Goal: Information Seeking & Learning: Learn about a topic

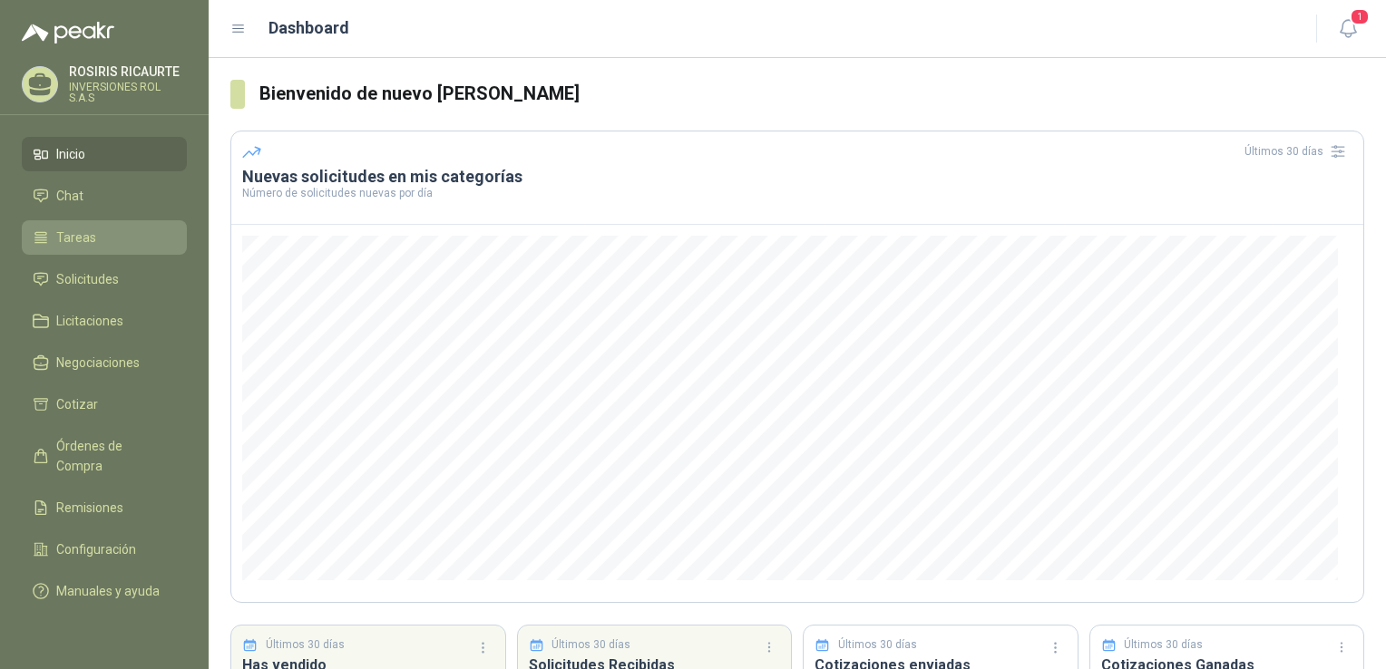
click at [117, 241] on li "Tareas" at bounding box center [104, 238] width 143 height 20
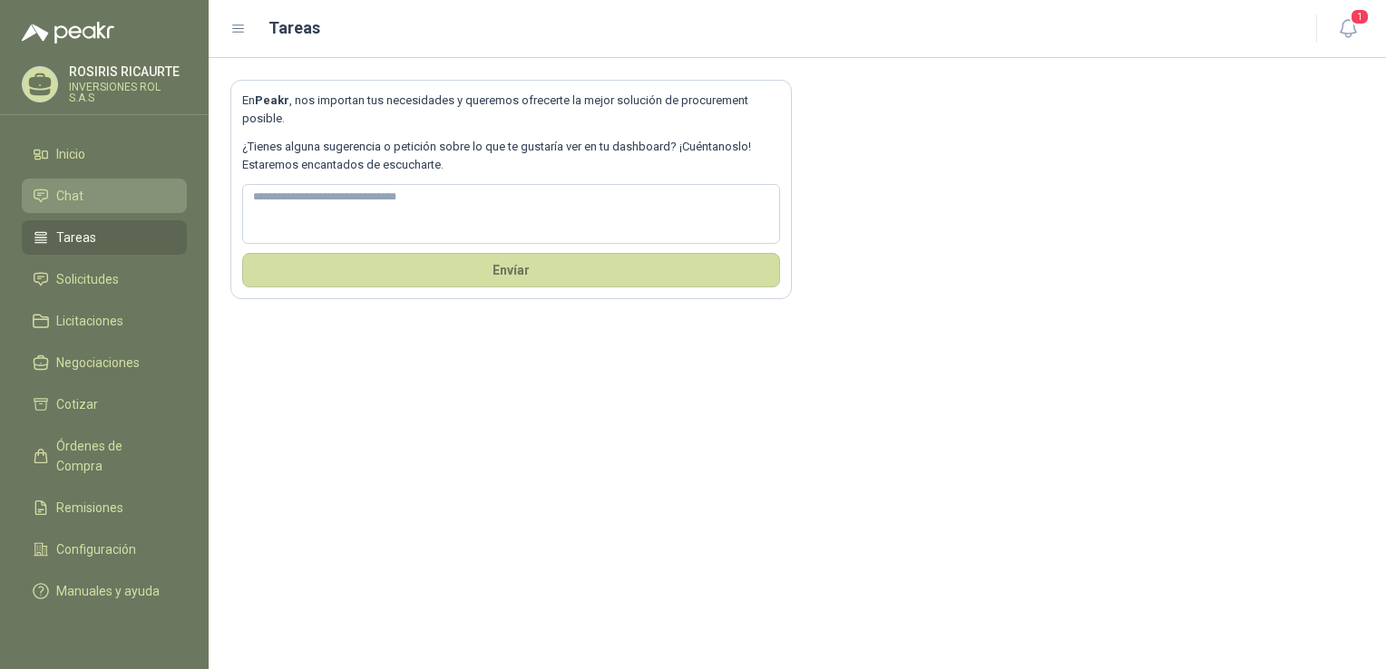
click at [69, 200] on span "Chat" at bounding box center [69, 196] width 27 height 20
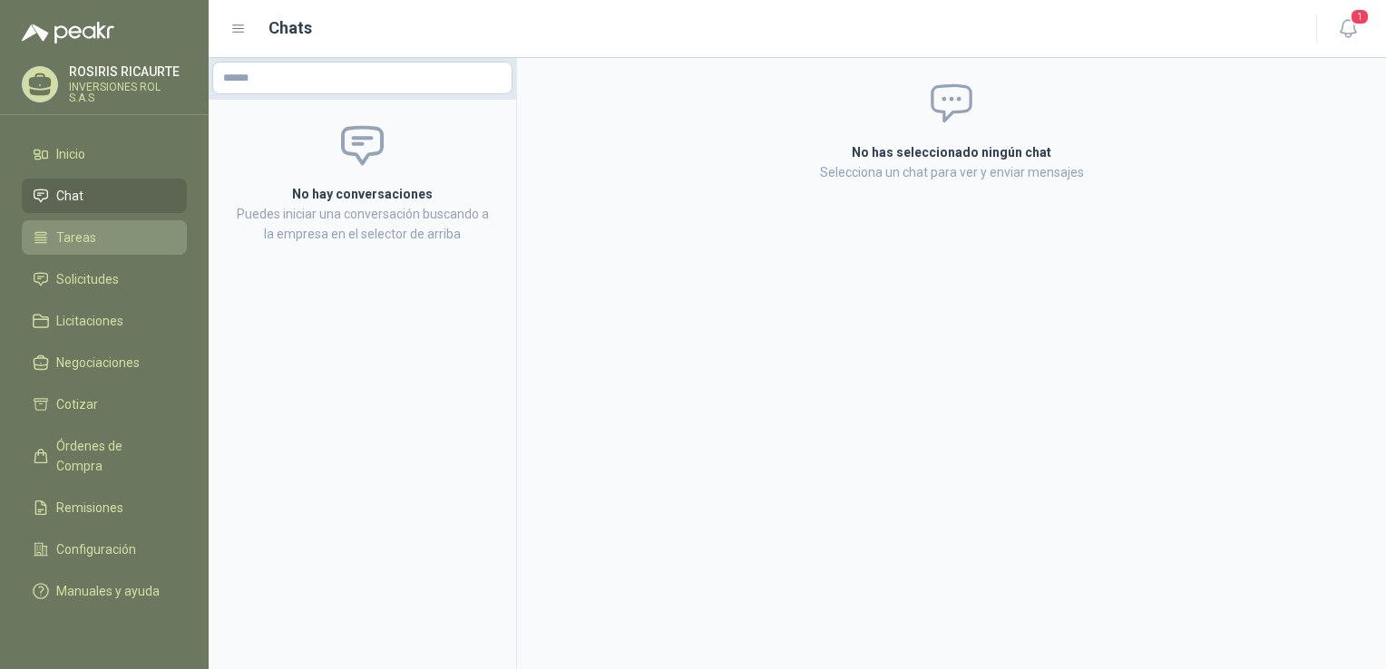
click at [116, 232] on li "Tareas" at bounding box center [104, 238] width 143 height 20
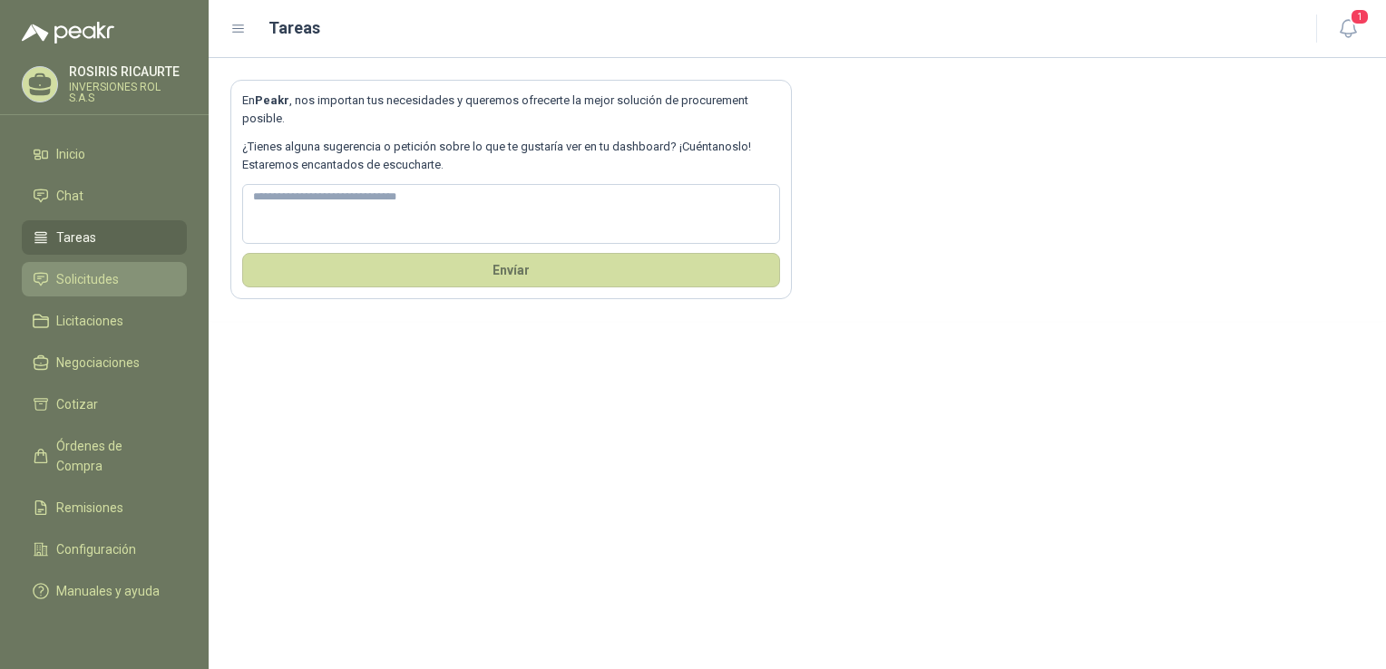
click at [92, 275] on span "Solicitudes" at bounding box center [87, 279] width 63 height 20
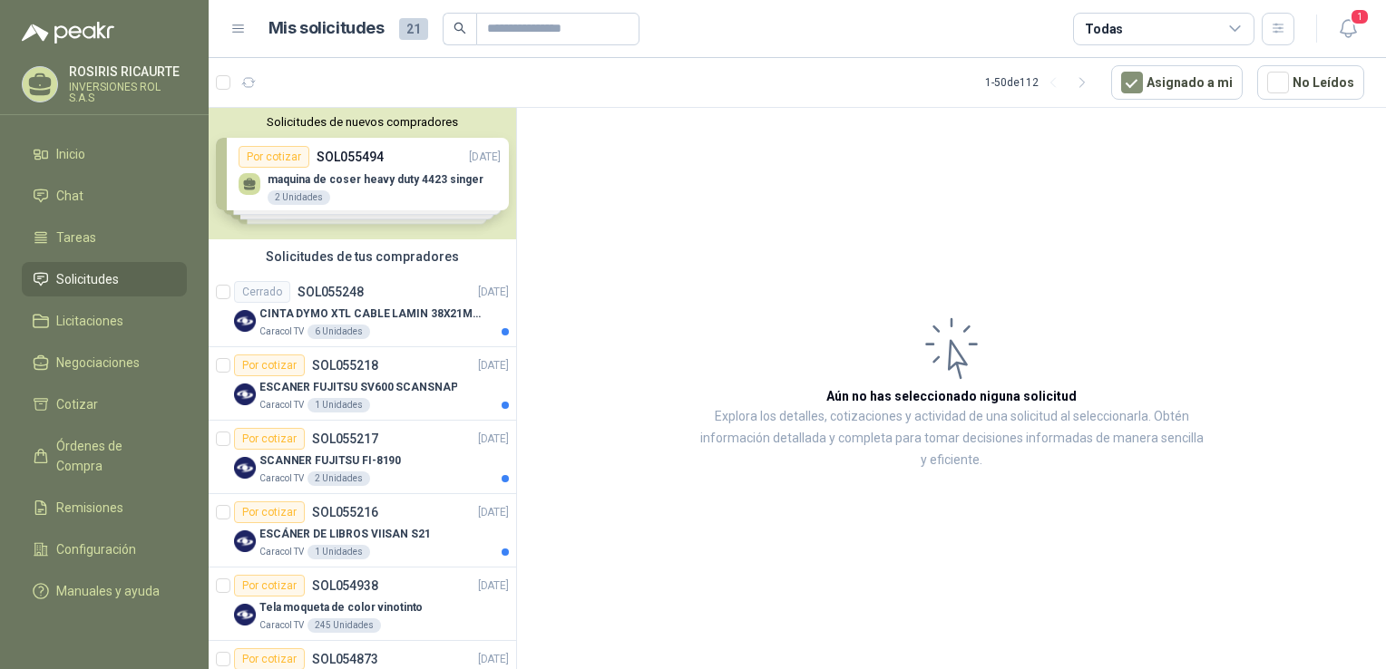
click at [365, 206] on div "Solicitudes de nuevos compradores Por cotizar SOL055494 [DATE] maquina [PERSON_…" at bounding box center [362, 174] width 307 height 132
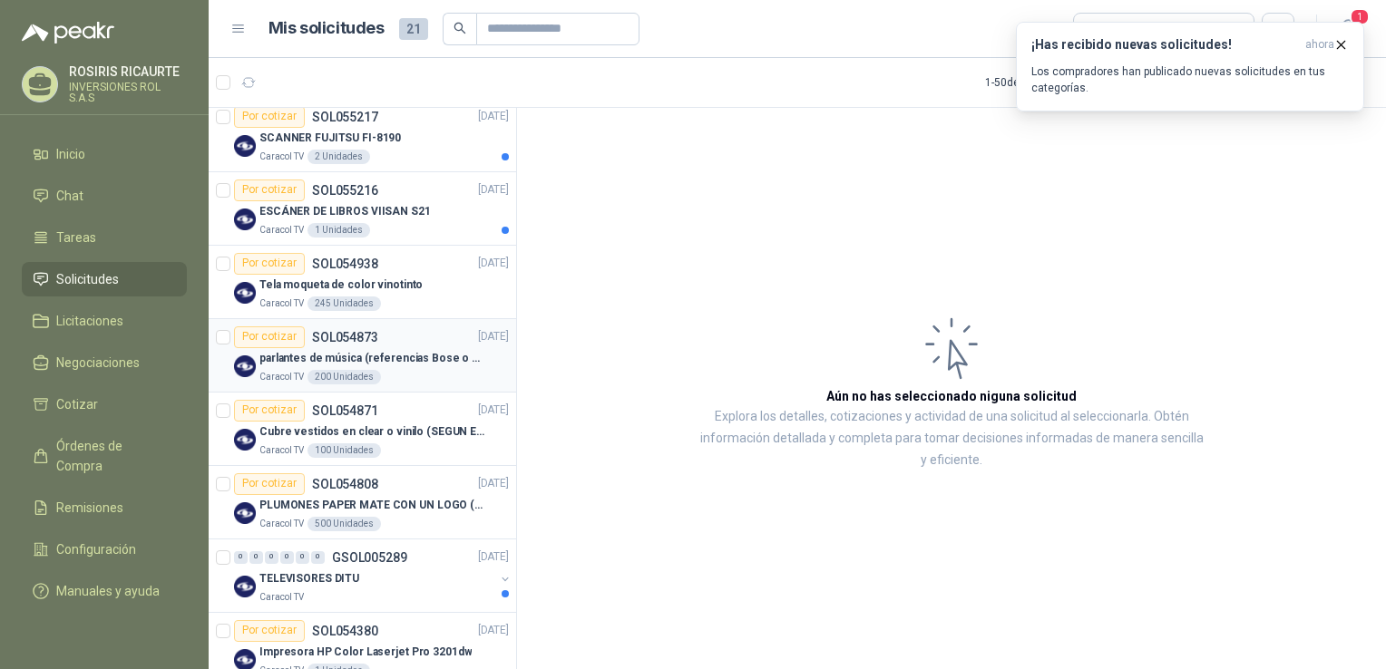
scroll to position [726, 0]
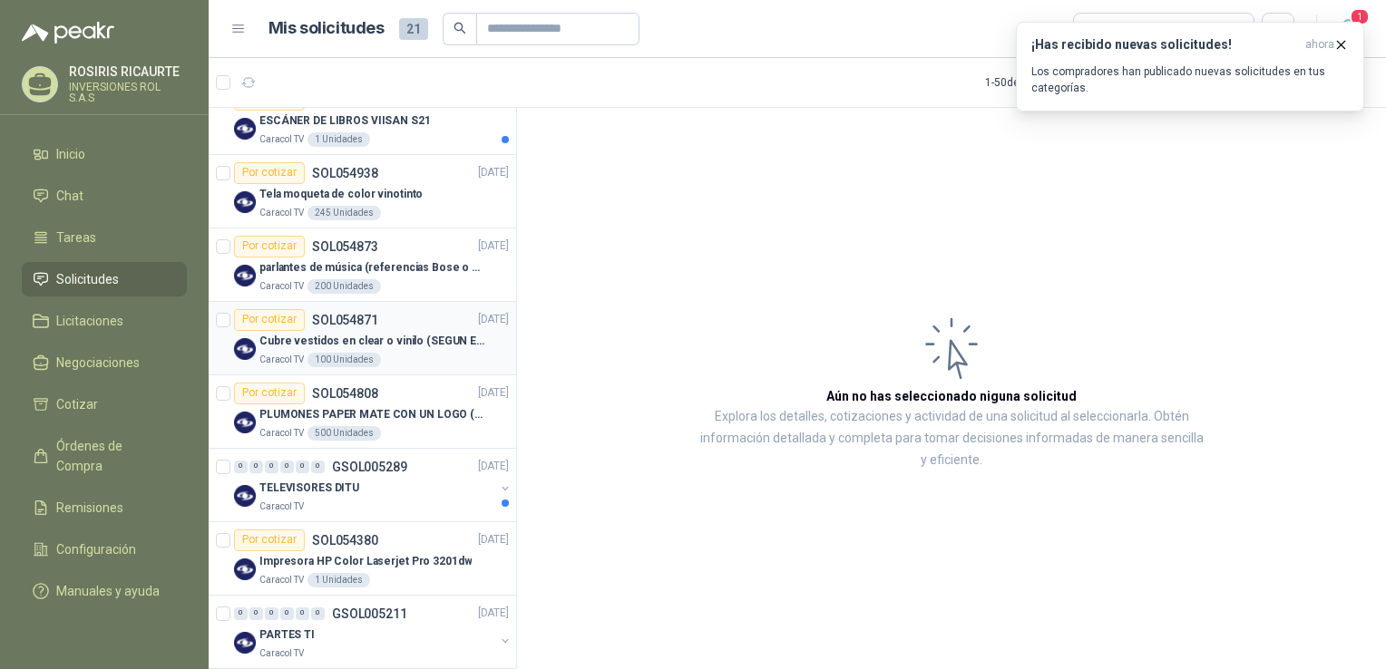
click at [402, 364] on div "Caracol TV 100 Unidades" at bounding box center [383, 360] width 249 height 15
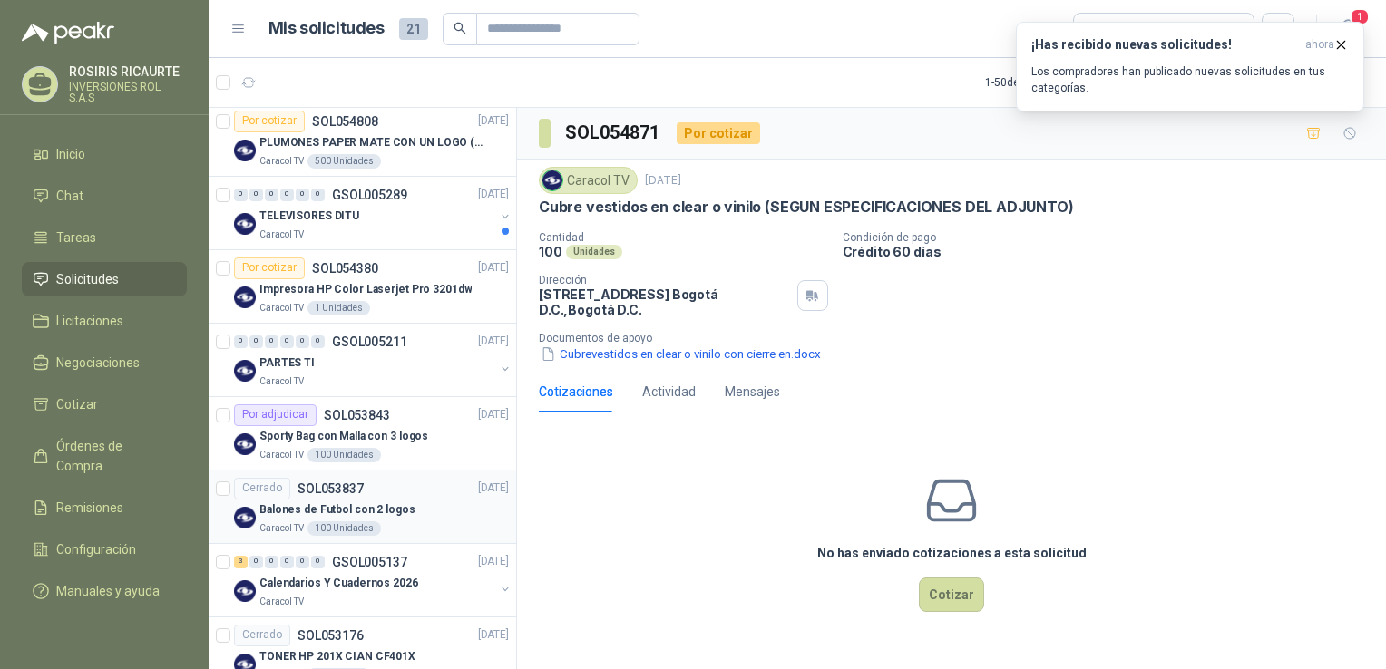
scroll to position [1088, 0]
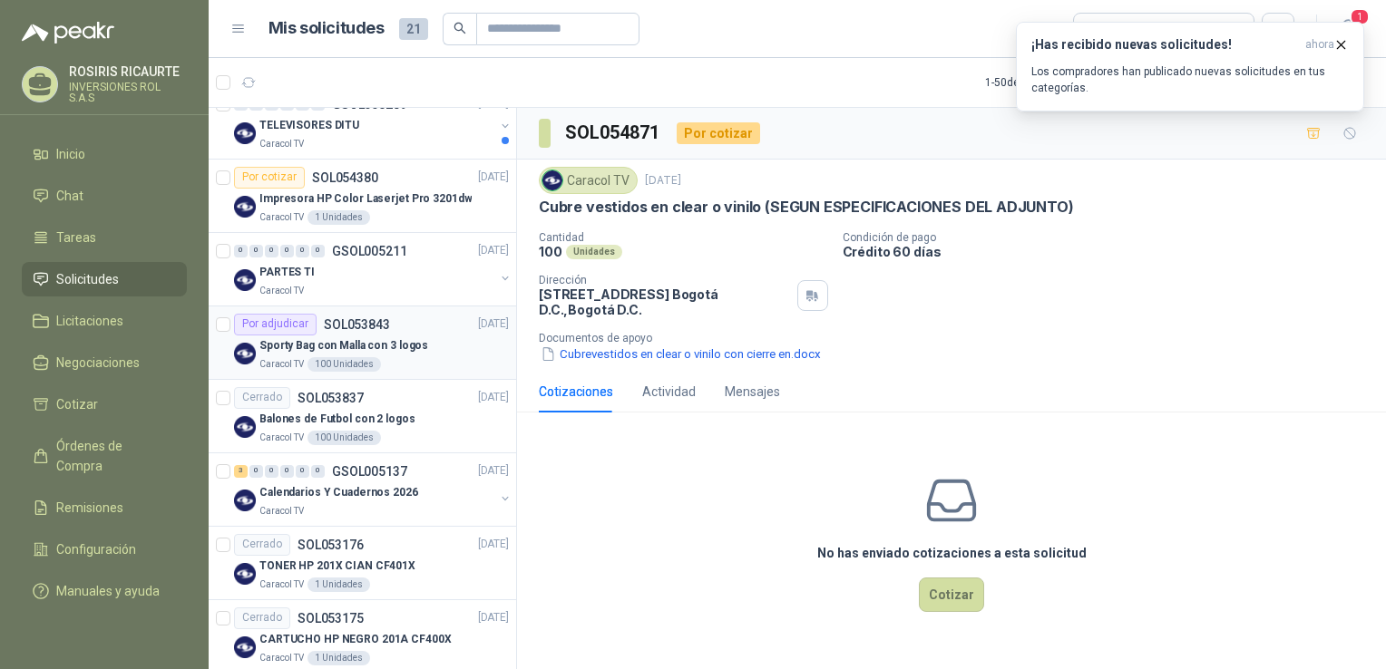
click at [419, 360] on div "Caracol TV 100 Unidades" at bounding box center [383, 364] width 249 height 15
